Goal: Find specific page/section: Find specific page/section

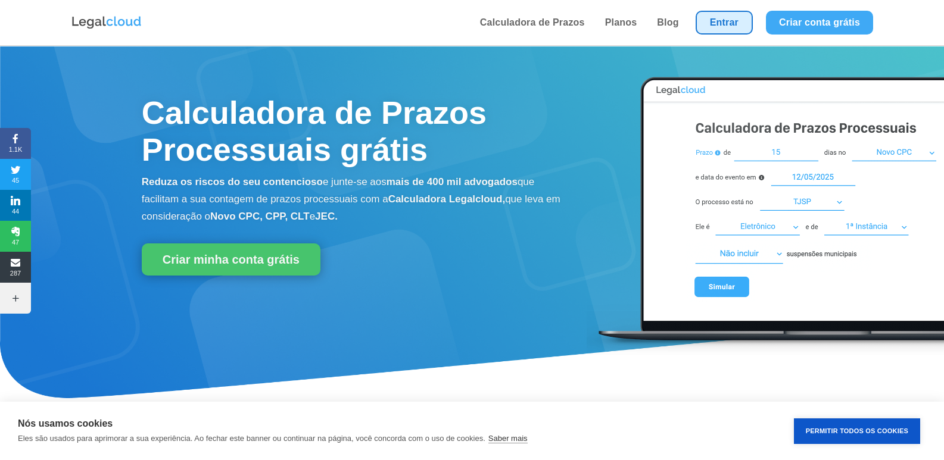
click at [714, 25] on link "Entrar" at bounding box center [724, 23] width 57 height 24
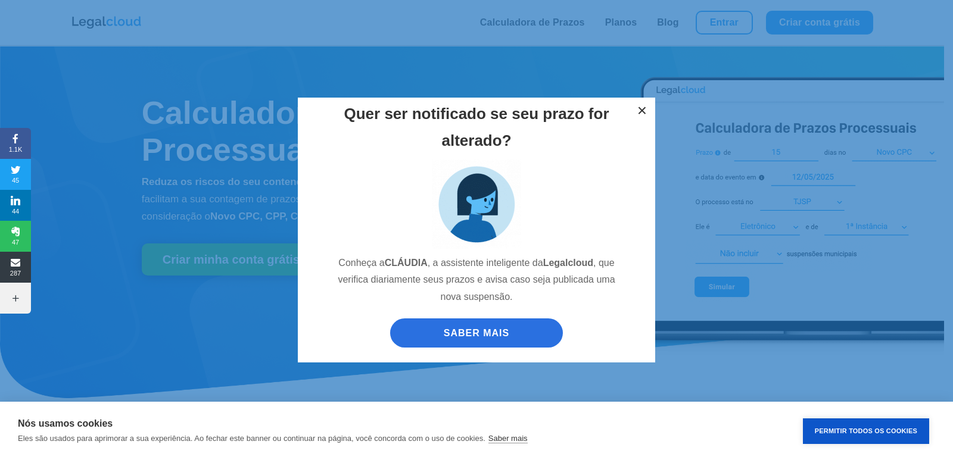
click at [636, 111] on button "×" at bounding box center [642, 111] width 26 height 26
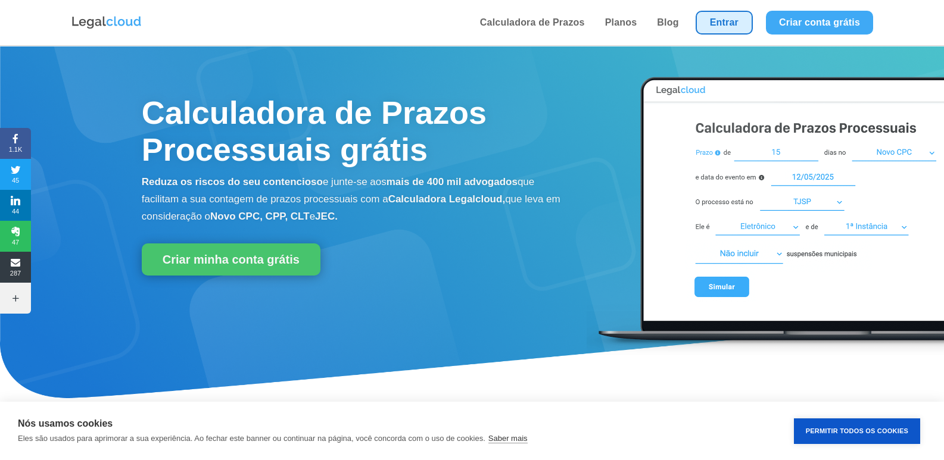
click at [725, 27] on link "Entrar" at bounding box center [724, 23] width 57 height 24
click at [519, 15] on link "Calculadora de Prazos" at bounding box center [532, 22] width 112 height 45
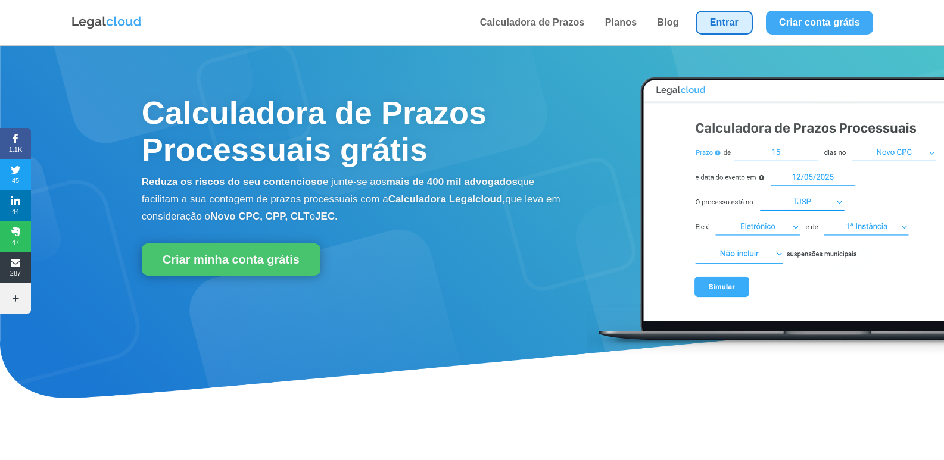
click at [734, 26] on link "Entrar" at bounding box center [724, 23] width 57 height 24
